Goal: Find specific page/section: Find specific page/section

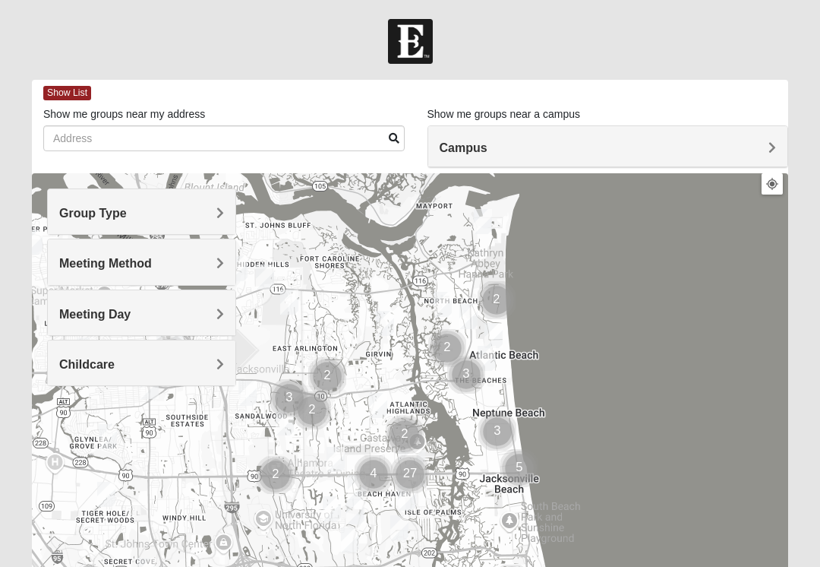
click at [202, 209] on h4 "Group Type" at bounding box center [141, 213] width 165 height 14
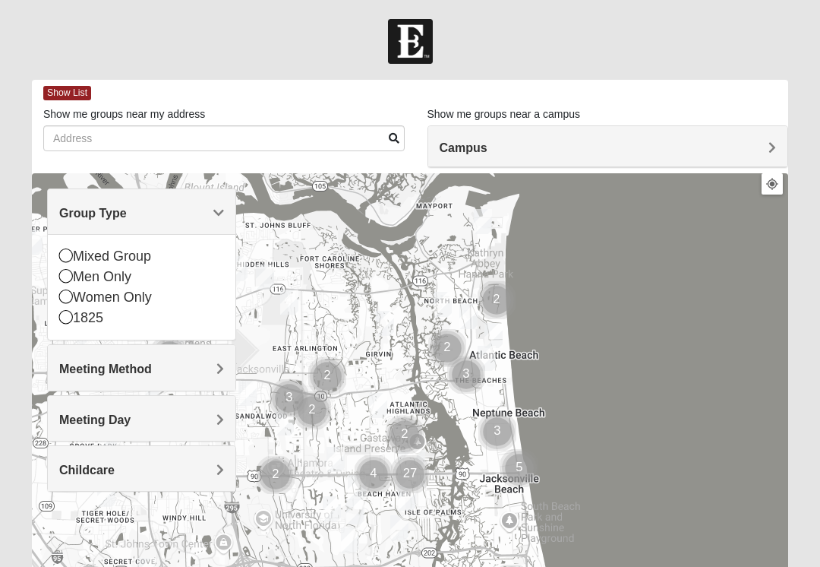
click at [73, 278] on div "Men Only" at bounding box center [141, 277] width 165 height 21
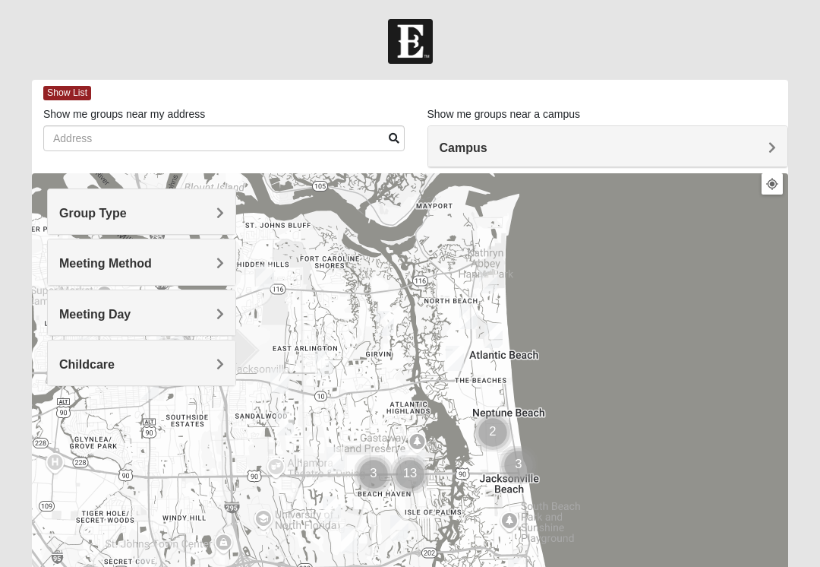
click at [212, 218] on h4 "Group Type" at bounding box center [141, 213] width 165 height 14
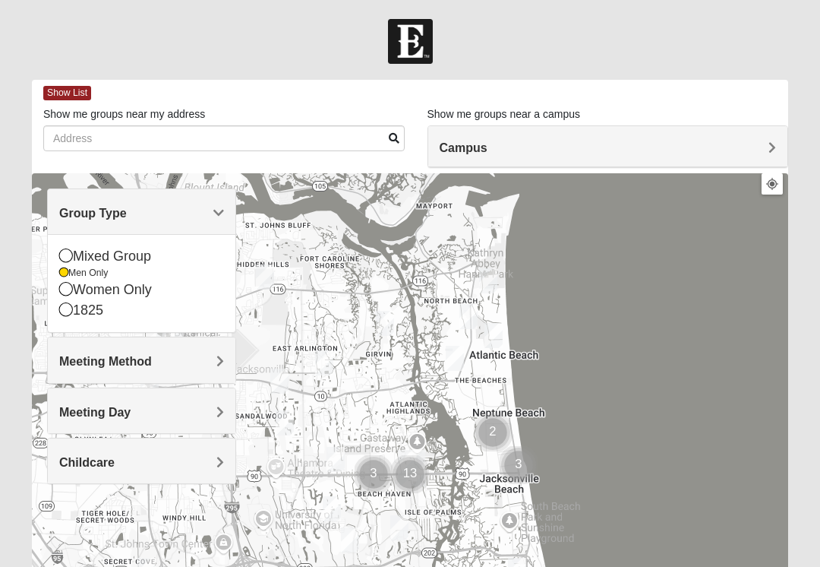
click at [152, 358] on span "Meeting Method" at bounding box center [105, 361] width 93 height 13
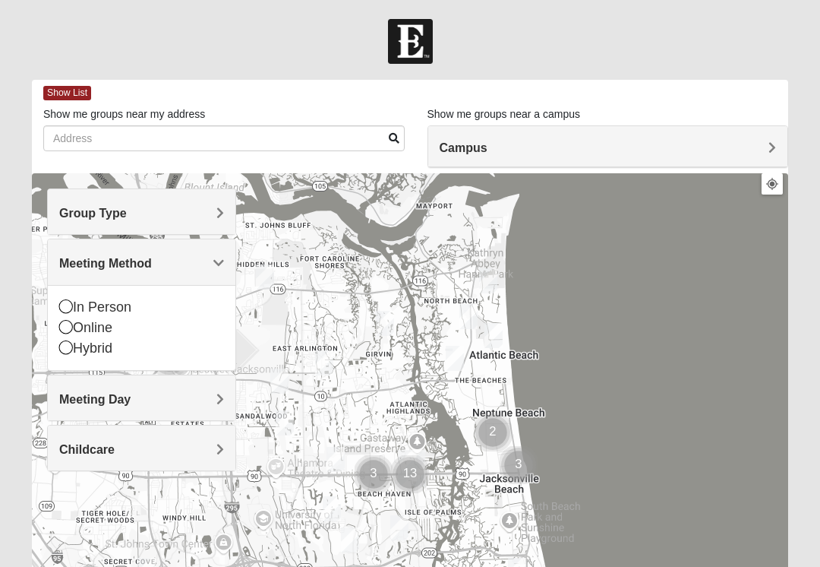
click at [73, 302] on div "In Person" at bounding box center [141, 307] width 165 height 21
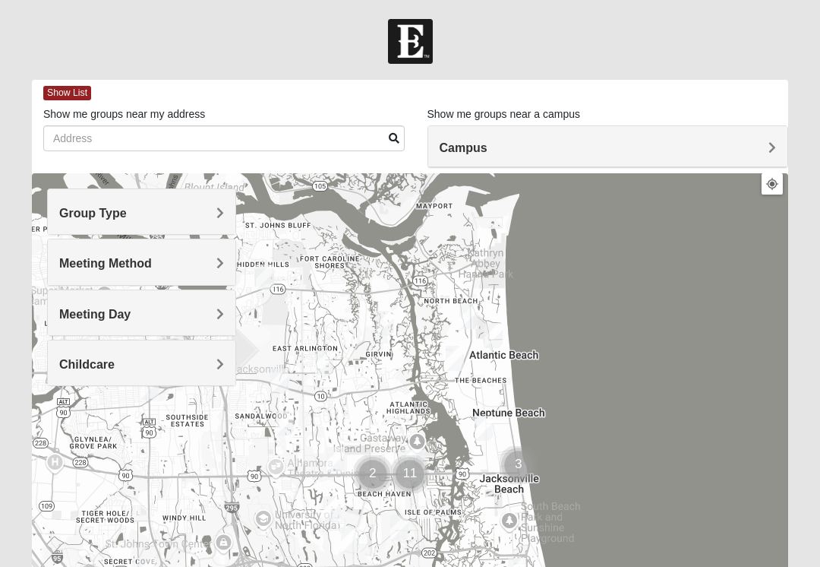
click at [131, 314] on span "Meeting Day" at bounding box center [94, 314] width 71 height 13
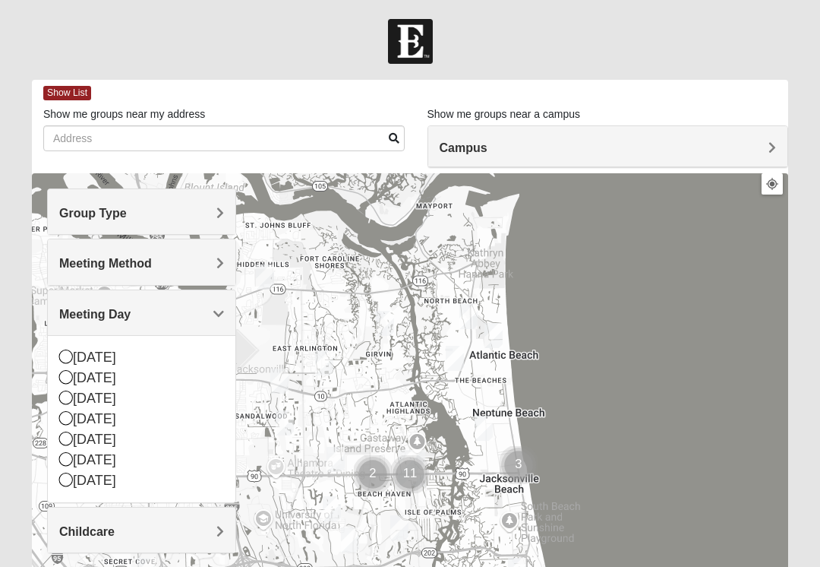
click at [72, 378] on icon at bounding box center [66, 377] width 14 height 14
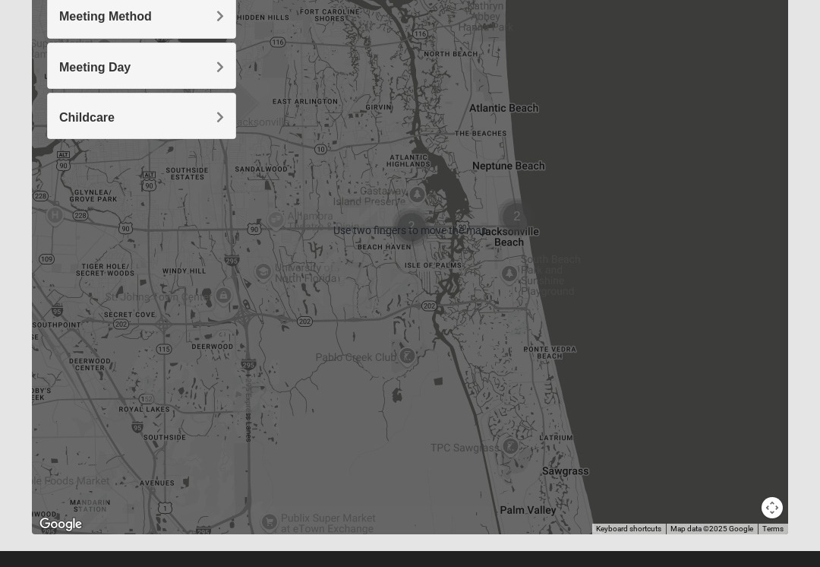
scroll to position [251, 0]
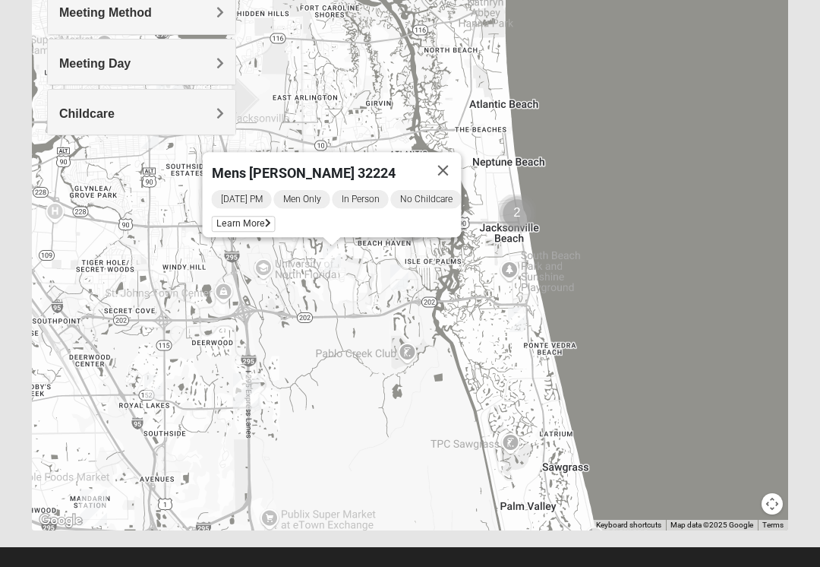
click at [451, 169] on button "Close" at bounding box center [443, 170] width 36 height 36
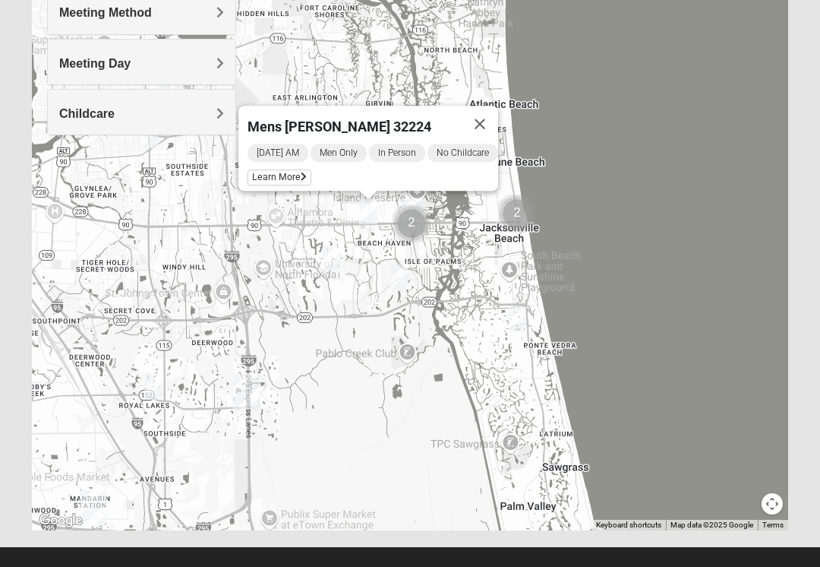
click at [492, 123] on button "Close" at bounding box center [480, 124] width 36 height 36
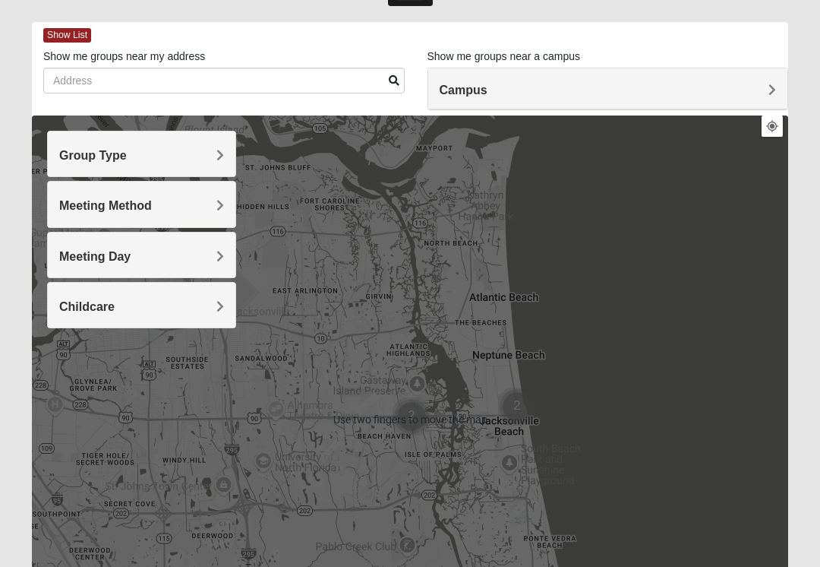
scroll to position [53, 0]
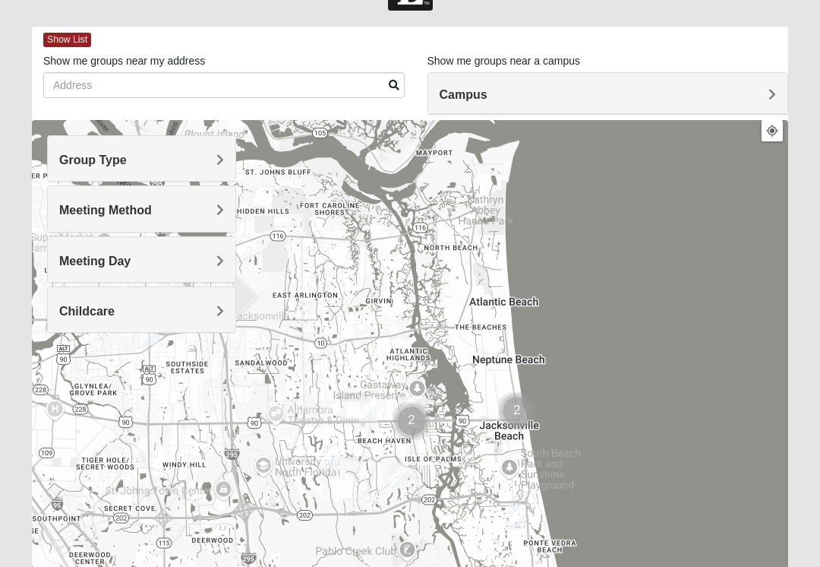
click at [131, 255] on span "Meeting Day" at bounding box center [94, 260] width 71 height 13
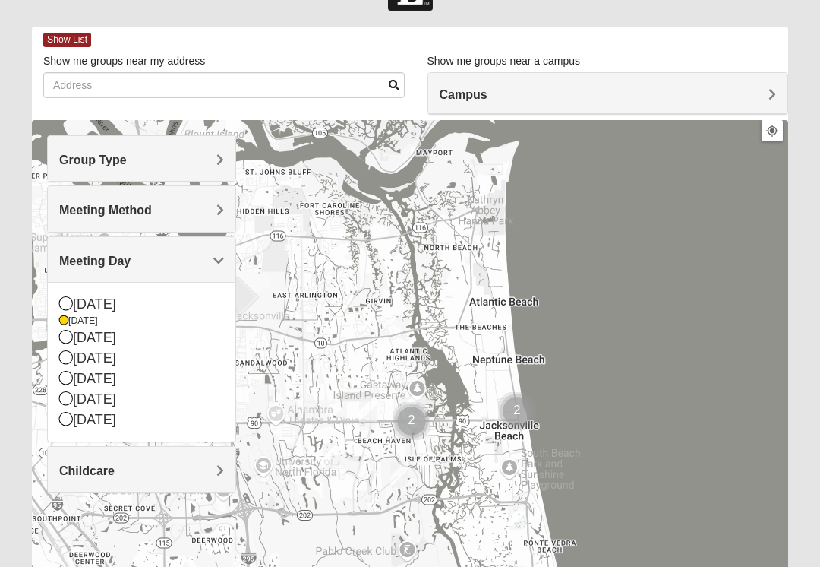
click at [68, 377] on icon at bounding box center [66, 378] width 14 height 14
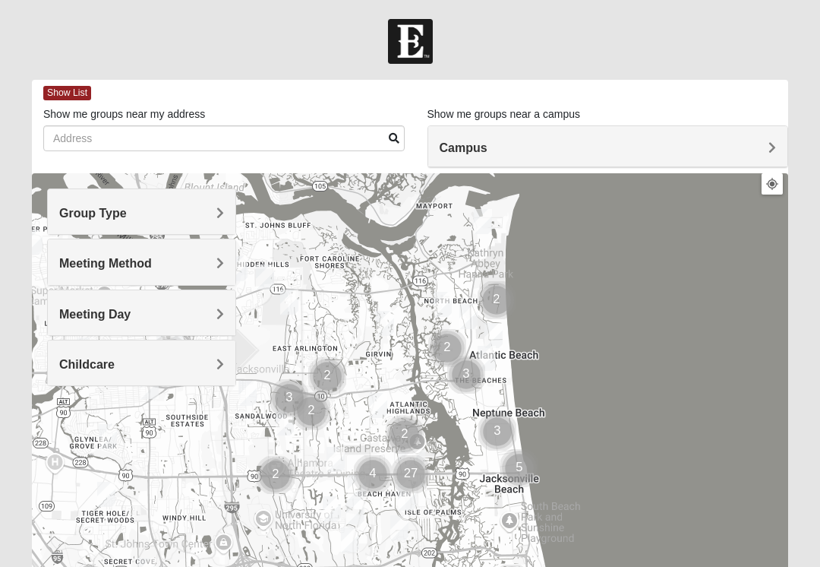
click at [202, 322] on div "Meeting Day" at bounding box center [142, 312] width 188 height 45
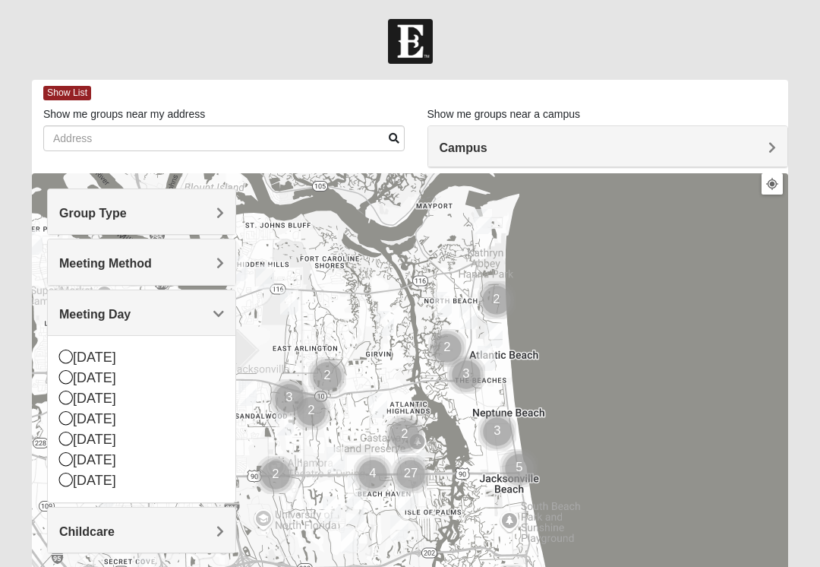
click at [68, 384] on div "[DATE]" at bounding box center [141, 378] width 165 height 21
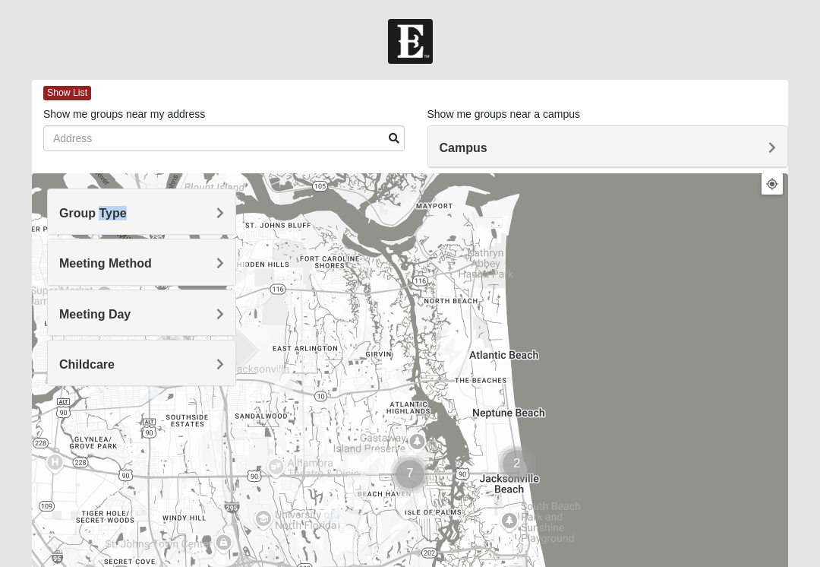
click at [232, 311] on div "Meeting Day" at bounding box center [142, 312] width 188 height 45
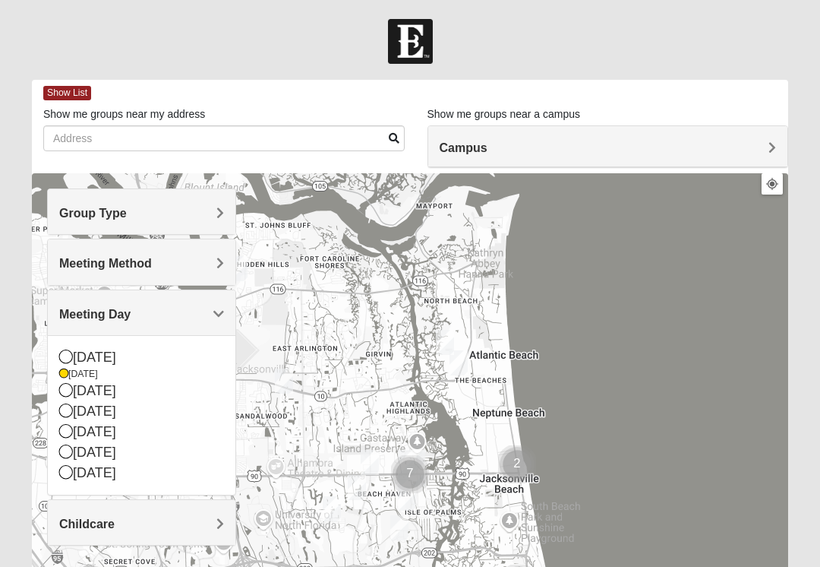
click at [75, 409] on div "[DATE]" at bounding box center [141, 411] width 165 height 21
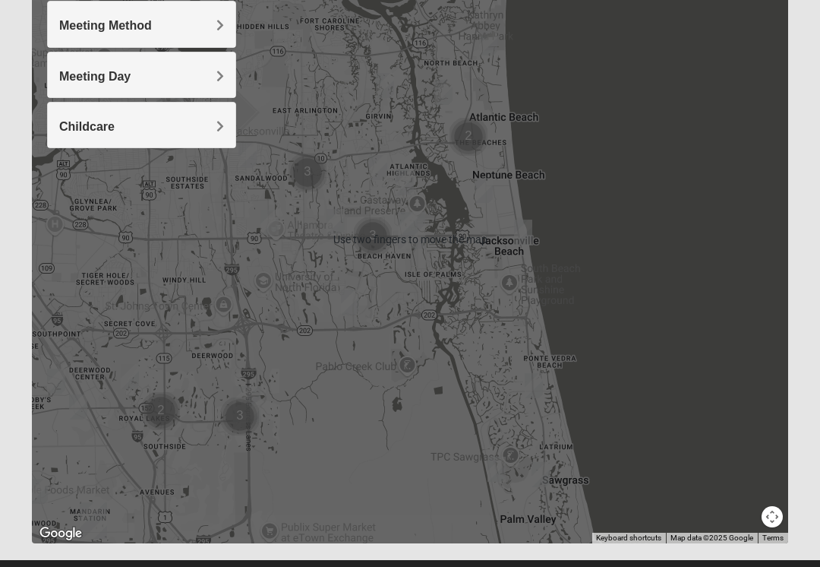
scroll to position [251, 0]
